Goal: Complete application form

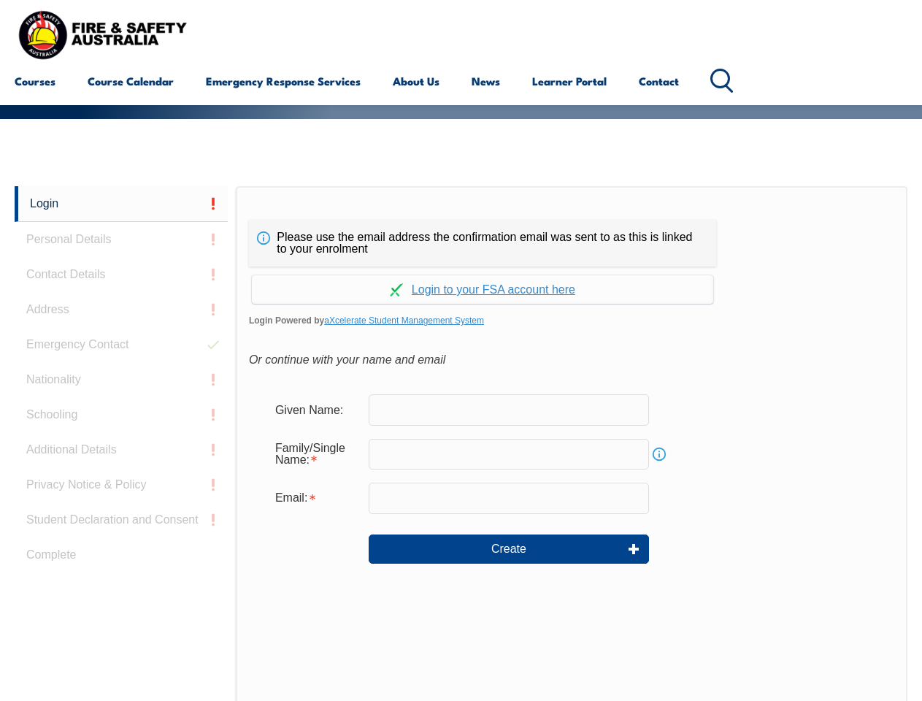
click at [461, 223] on div "Please use the email address the confirmation email was sent to as this is link…" at bounding box center [482, 243] width 467 height 47
click at [461, 443] on input "text" at bounding box center [509, 454] width 280 height 31
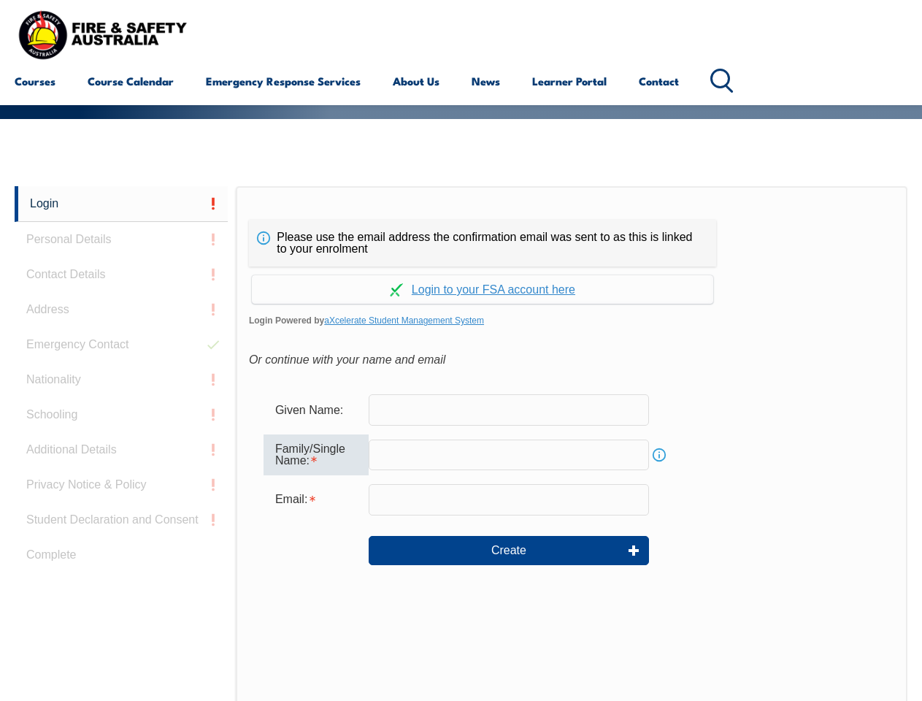
click at [121, 204] on link "Login" at bounding box center [121, 204] width 213 height 36
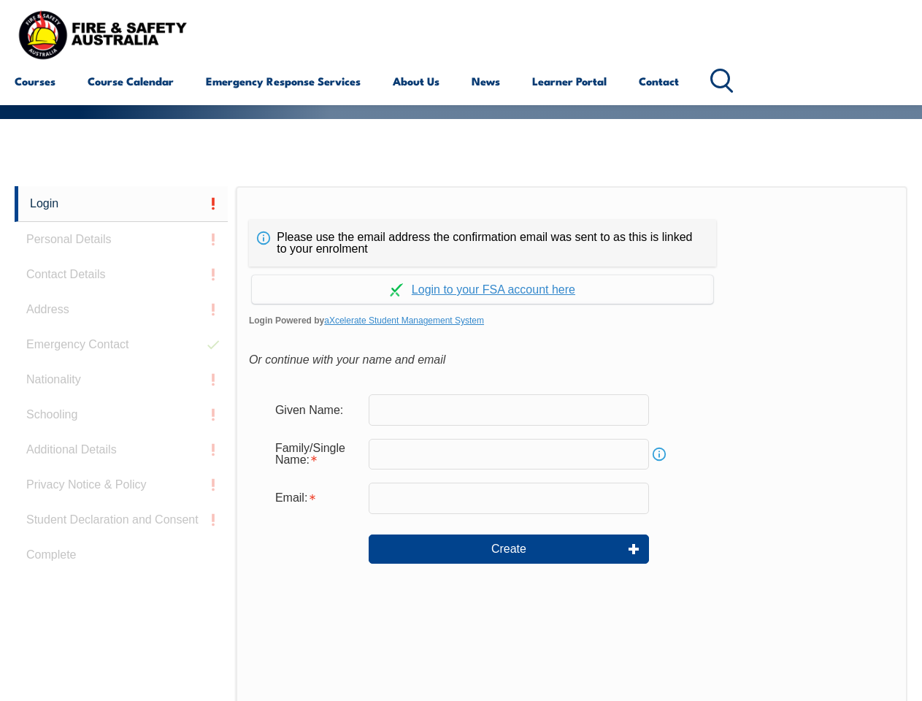
click at [121, 240] on div "Login Personal Details Contact Details Address Emergency Contact Nationality Sc…" at bounding box center [125, 551] width 221 height 730
click at [121, 275] on div "Login Personal Details Contact Details Address Emergency Contact Nationality Sc…" at bounding box center [125, 551] width 221 height 730
click at [121, 310] on div "Login Personal Details Contact Details Address Emergency Contact Nationality Sc…" at bounding box center [125, 551] width 221 height 730
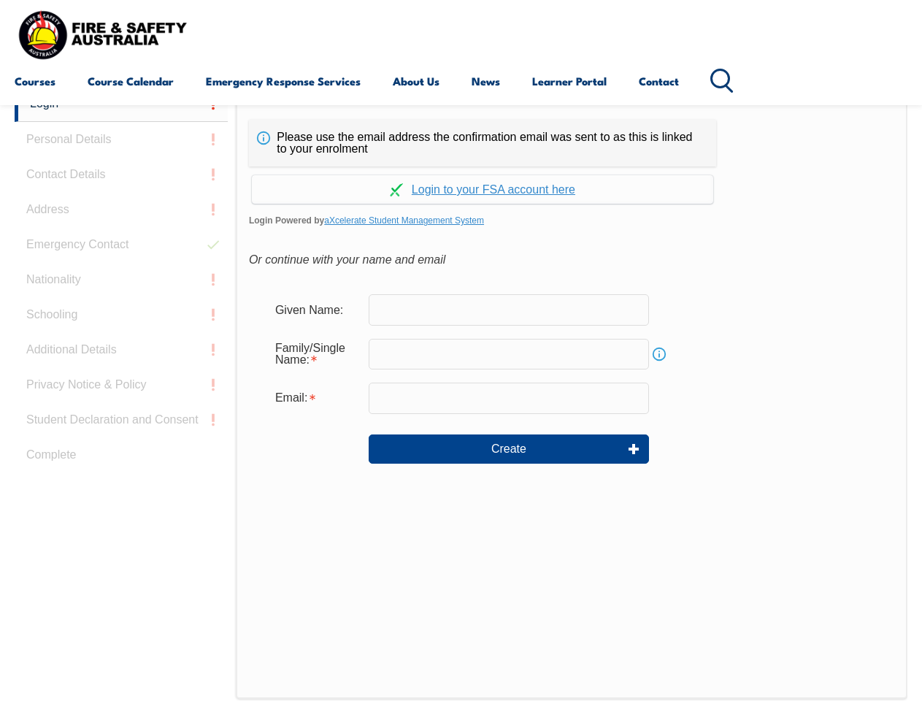
click at [121, 345] on div "Login Personal Details Contact Details Address Emergency Contact Nationality Sc…" at bounding box center [125, 451] width 221 height 730
click at [121, 380] on div "Login Personal Details Contact Details Address Emergency Contact Nationality Sc…" at bounding box center [125, 451] width 221 height 730
click at [121, 415] on div "Login Personal Details Contact Details Address Emergency Contact Nationality Sc…" at bounding box center [125, 451] width 221 height 730
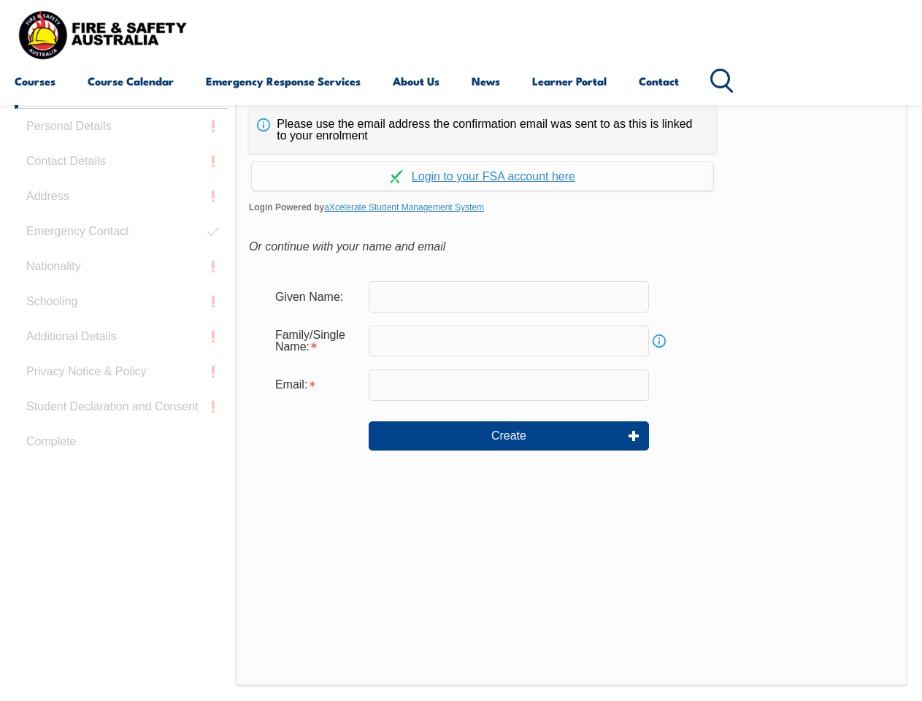
click at [121, 450] on div "Login Personal Details Contact Details Address Emergency Contact Nationality Sc…" at bounding box center [125, 438] width 221 height 730
